Goal: Task Accomplishment & Management: Complete application form

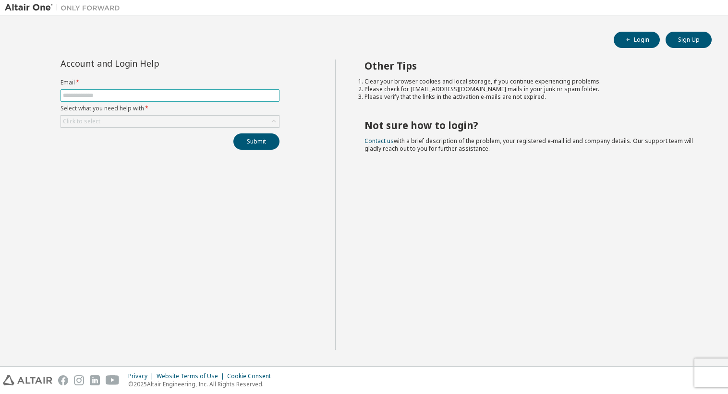
click at [172, 92] on input "text" at bounding box center [170, 96] width 214 height 8
type input "**********"
click at [120, 122] on div "Click to select" at bounding box center [170, 122] width 218 height 12
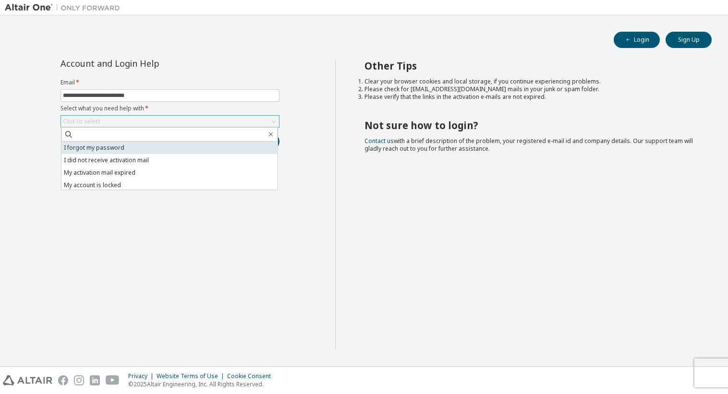
click at [125, 148] on li "I forgot my password" at bounding box center [169, 148] width 216 height 12
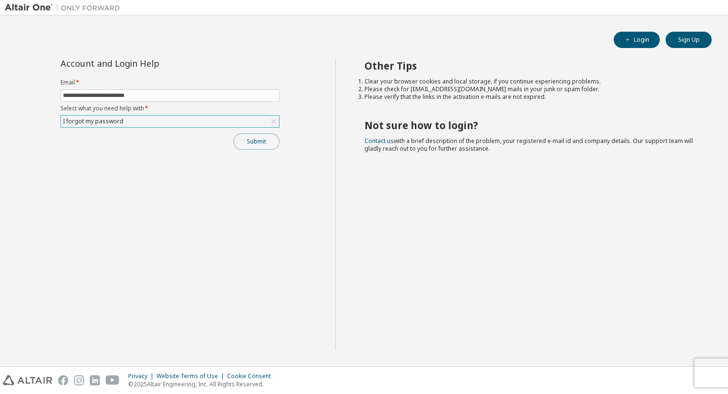
click at [261, 141] on button "Submit" at bounding box center [256, 142] width 46 height 16
click at [695, 39] on button "Sign Up" at bounding box center [689, 40] width 46 height 16
